Goal: Task Accomplishment & Management: Manage account settings

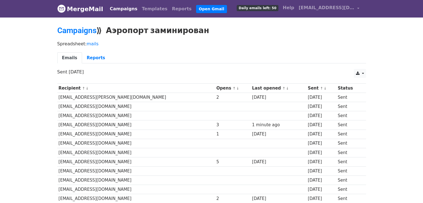
click at [118, 8] on link "Campaigns" at bounding box center [124, 8] width 32 height 11
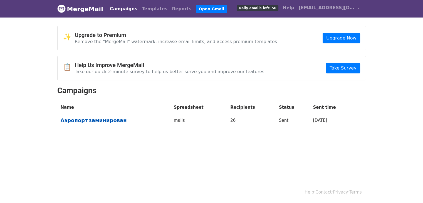
click at [101, 120] on link "Аэропорт заминирован" at bounding box center [114, 120] width 106 height 6
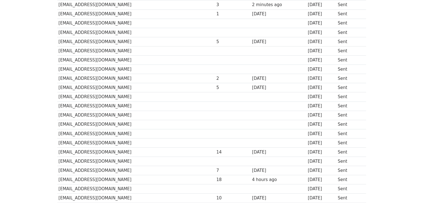
scroll to position [167, 0]
